Goal: Find specific page/section: Find specific page/section

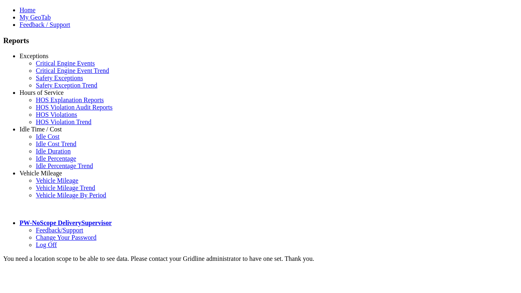
click at [47, 96] on link "Hours of Service" at bounding box center [42, 92] width 44 height 7
click at [53, 125] on link "HOS Violation Trend" at bounding box center [64, 121] width 56 height 7
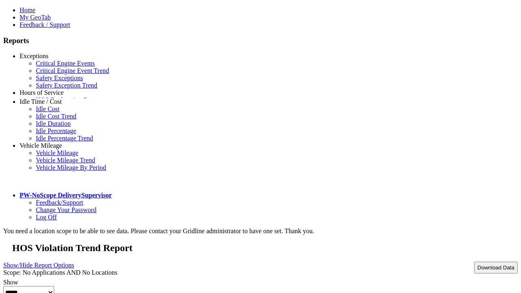
type input "**********"
